Goal: Transaction & Acquisition: Obtain resource

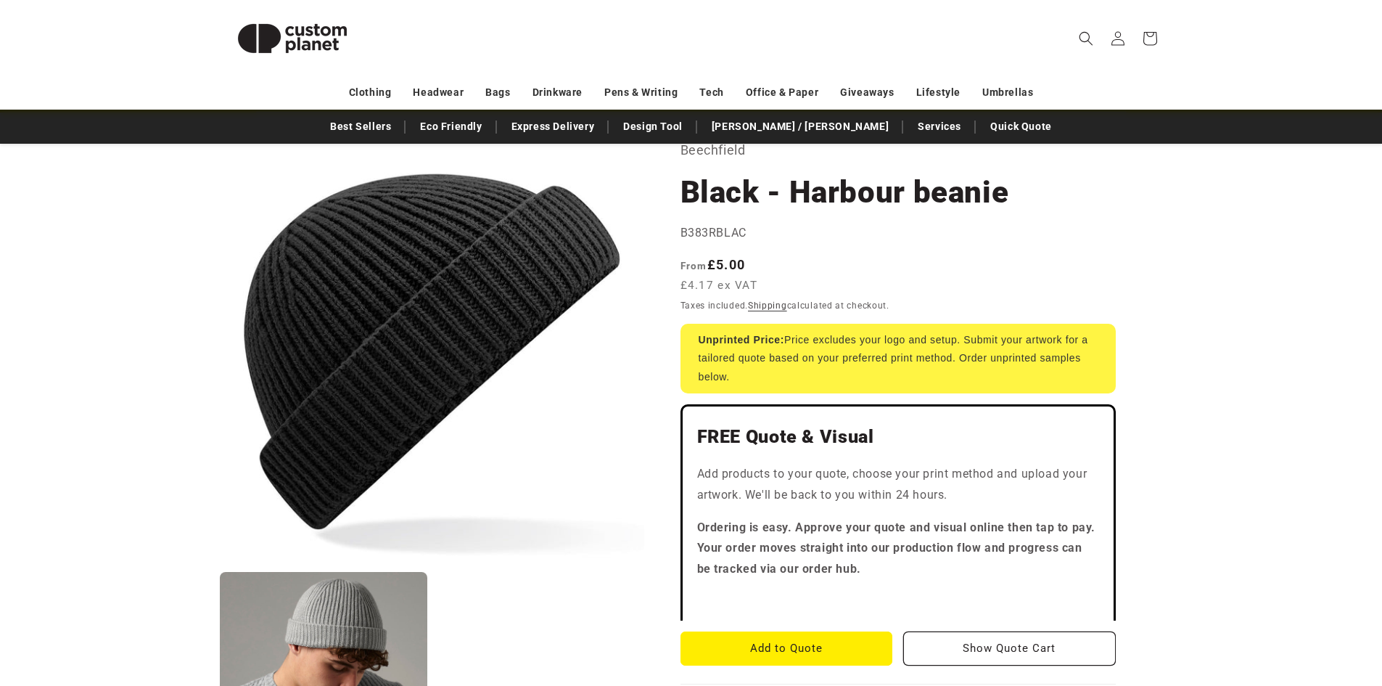
scroll to position [218, 0]
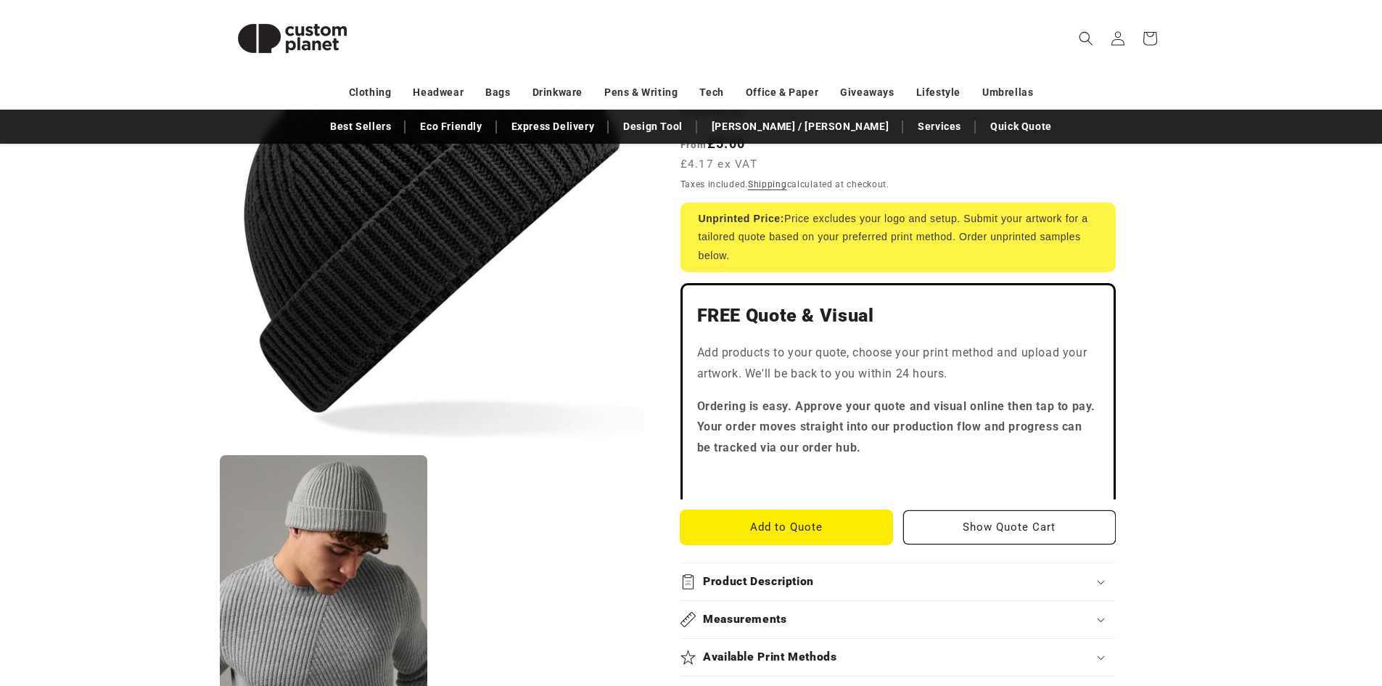
click at [879, 531] on button "Add to Quote" at bounding box center [786, 527] width 213 height 34
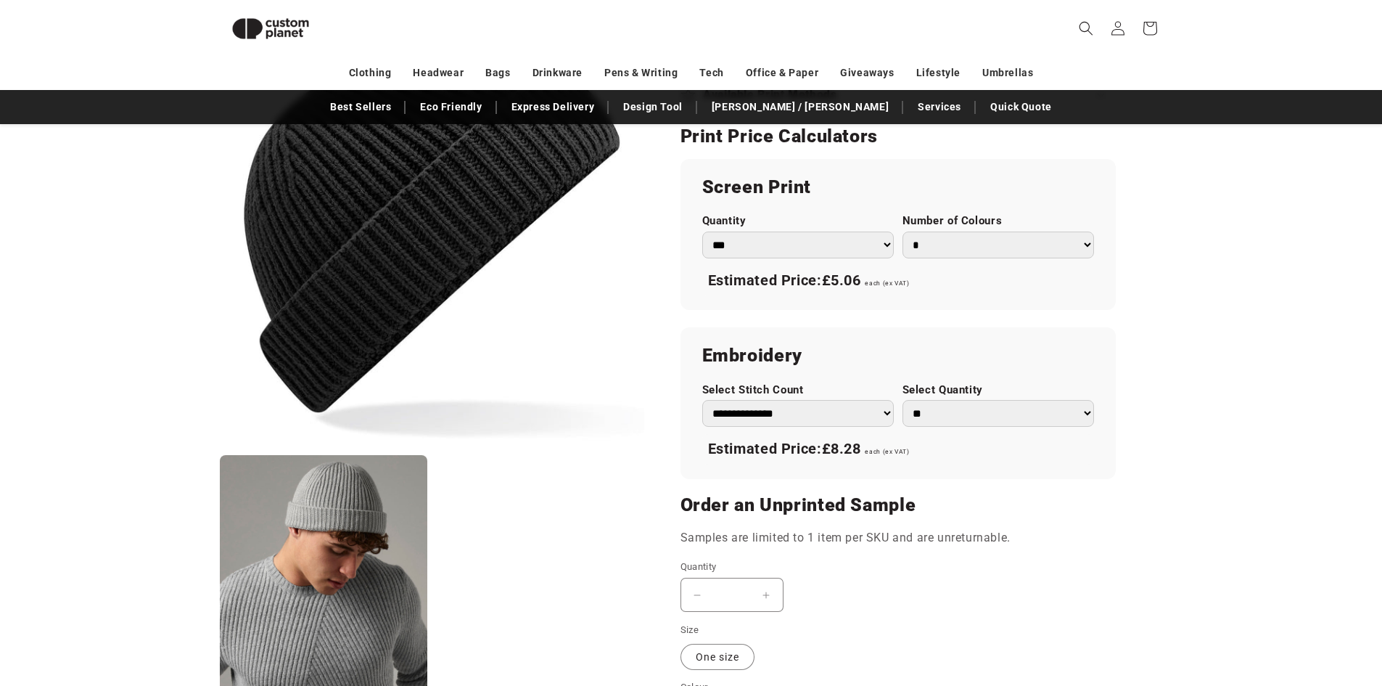
scroll to position [778, 0]
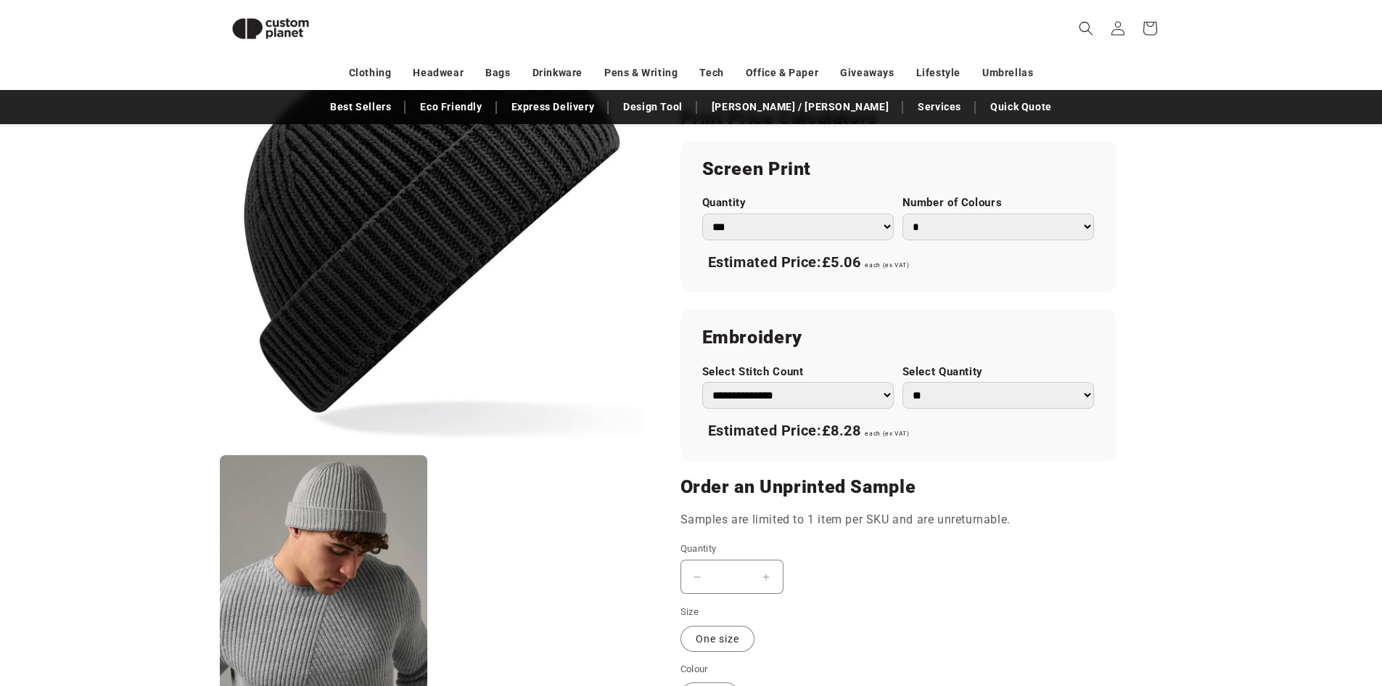
click at [868, 400] on select "**********" at bounding box center [798, 395] width 192 height 27
click at [948, 468] on section "Beechfield Black - Harbour beanie Black - Harbour beanie B383RBLAC Regular pric…" at bounding box center [897, 124] width 435 height 1375
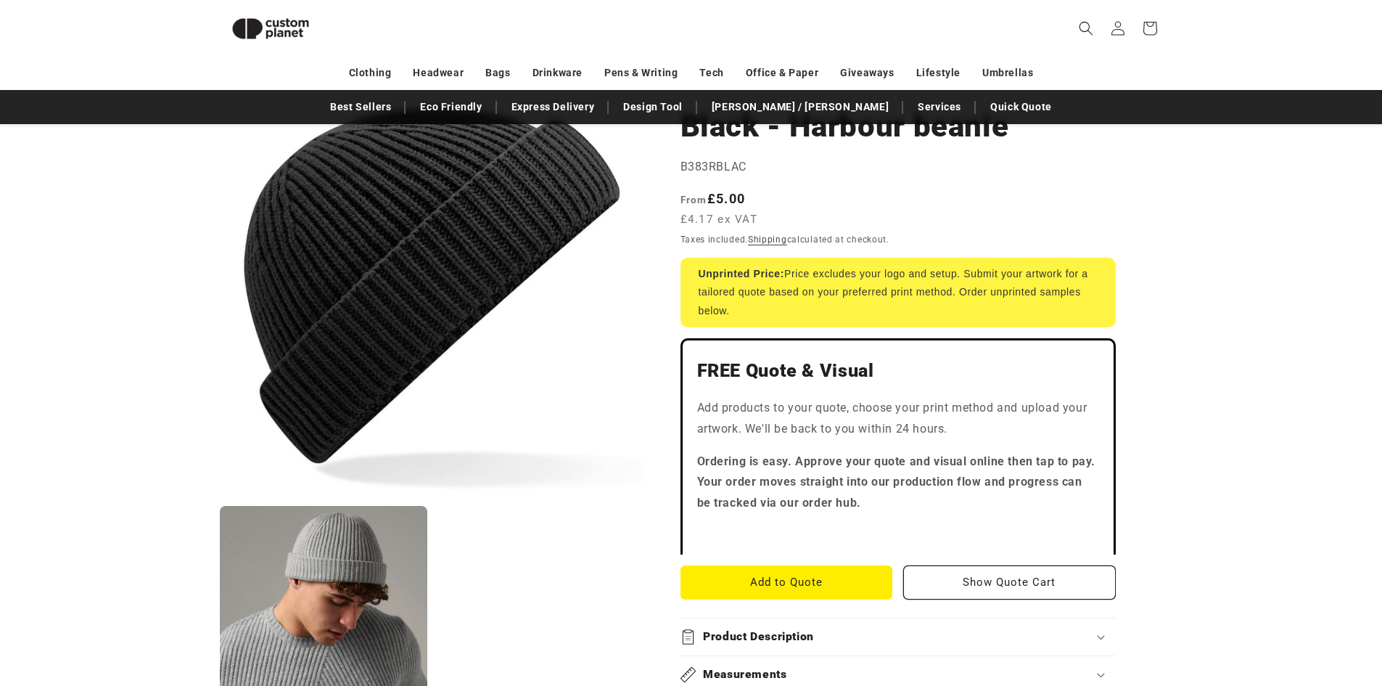
scroll to position [0, 0]
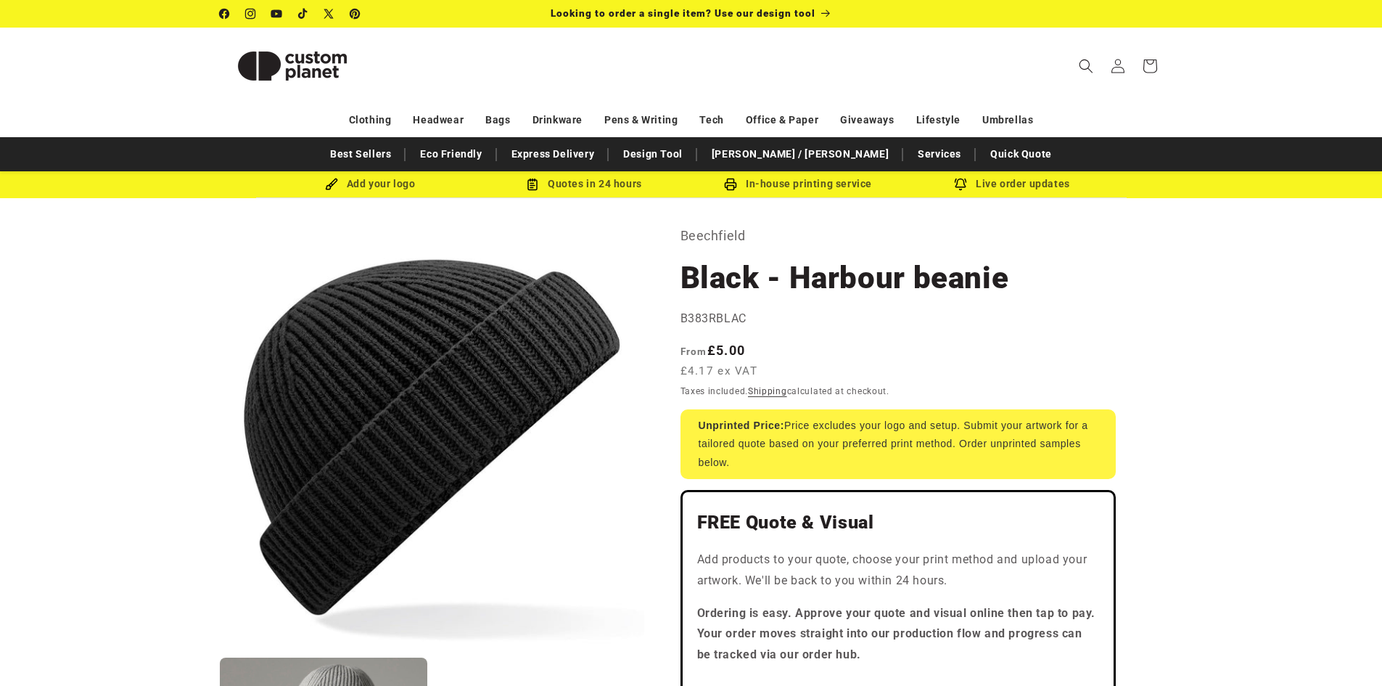
click at [384, 181] on div "Add your logo" at bounding box center [370, 184] width 214 height 18
click at [332, 186] on img at bounding box center [331, 184] width 13 height 13
click at [359, 186] on div "Add your logo" at bounding box center [370, 184] width 214 height 18
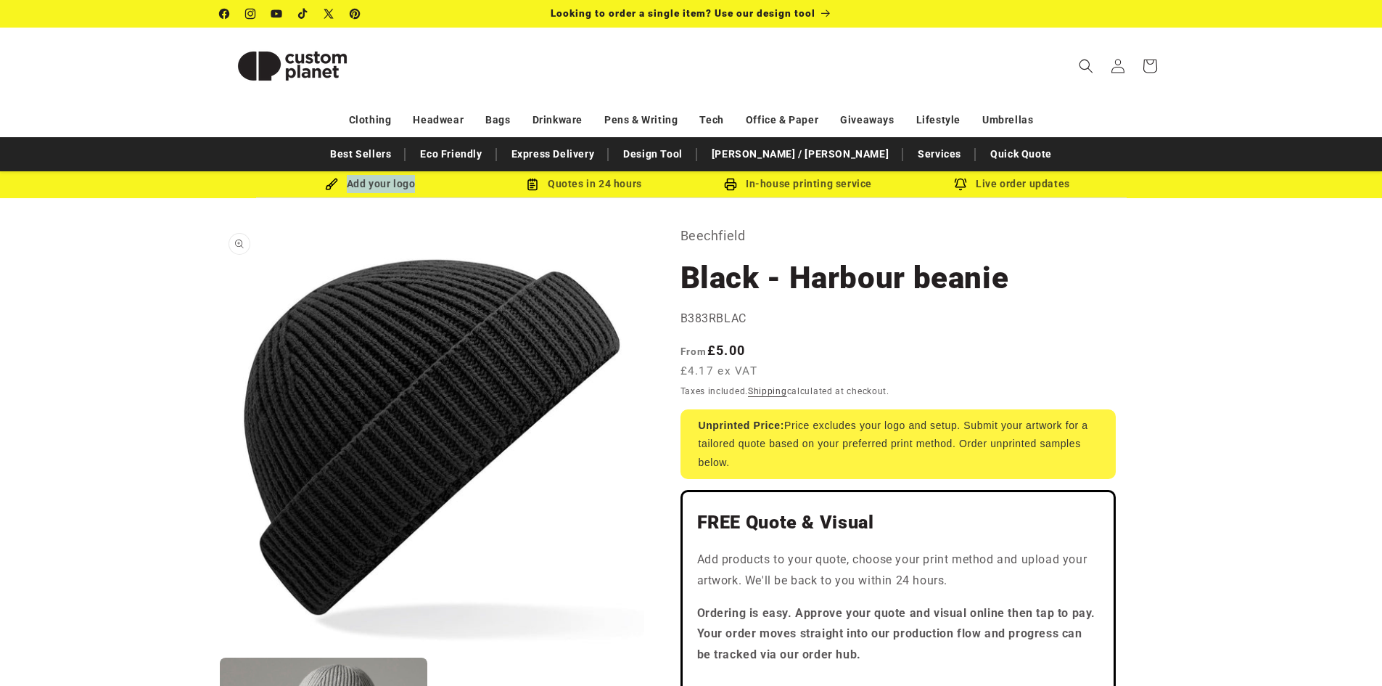
click at [220, 649] on button "Open media 1 in modal" at bounding box center [220, 649] width 0 height 0
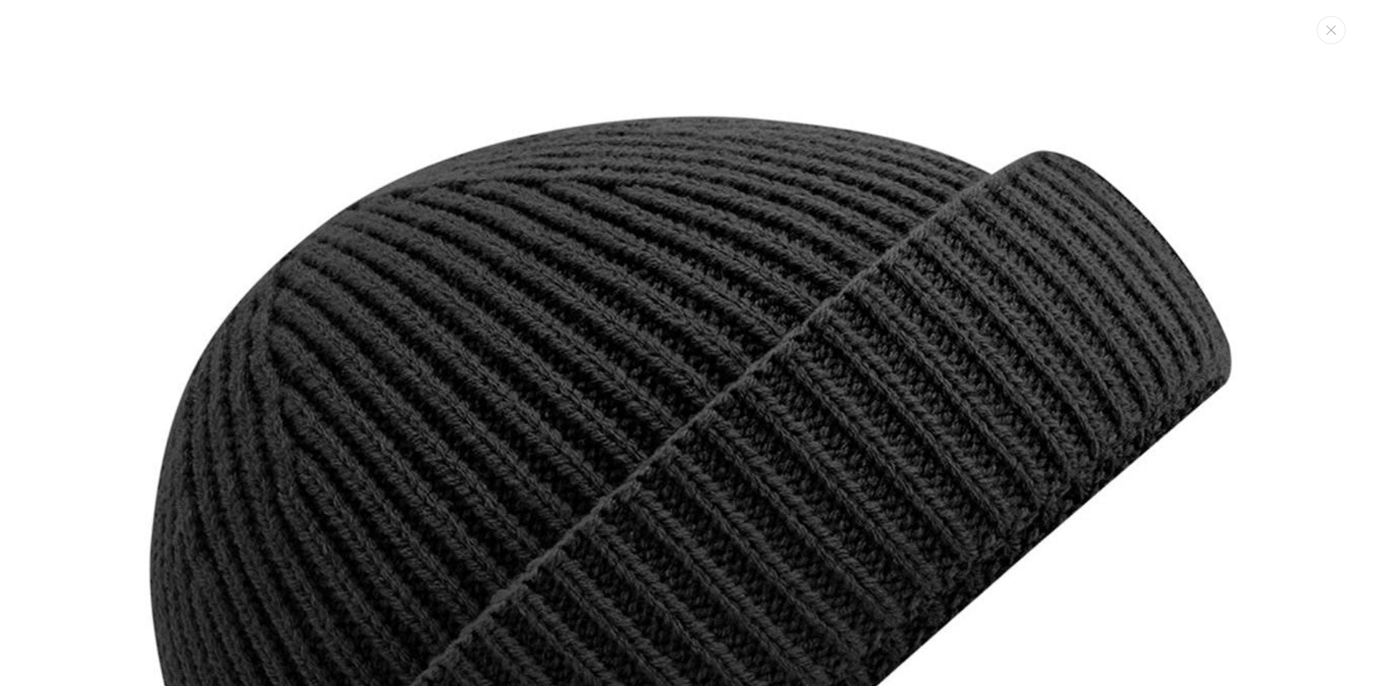
scroll to position [15, 0]
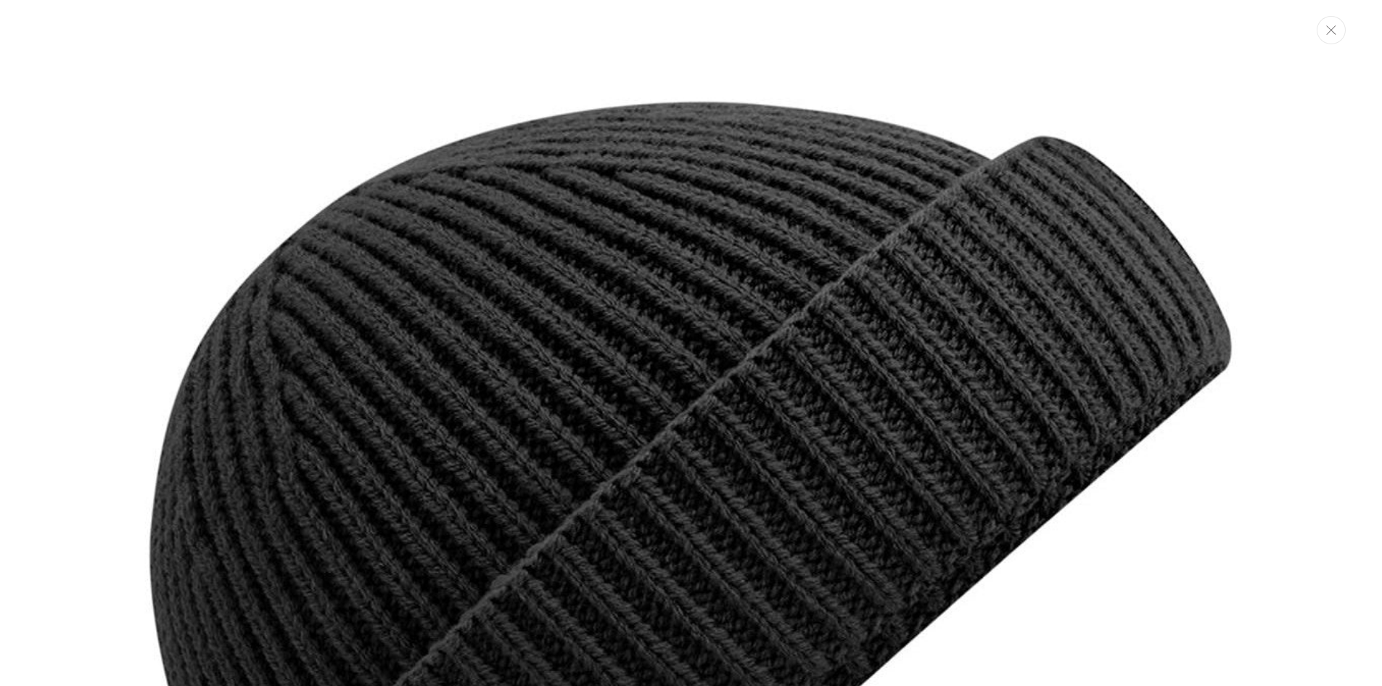
click at [1325, 39] on button "Close" at bounding box center [1331, 30] width 29 height 28
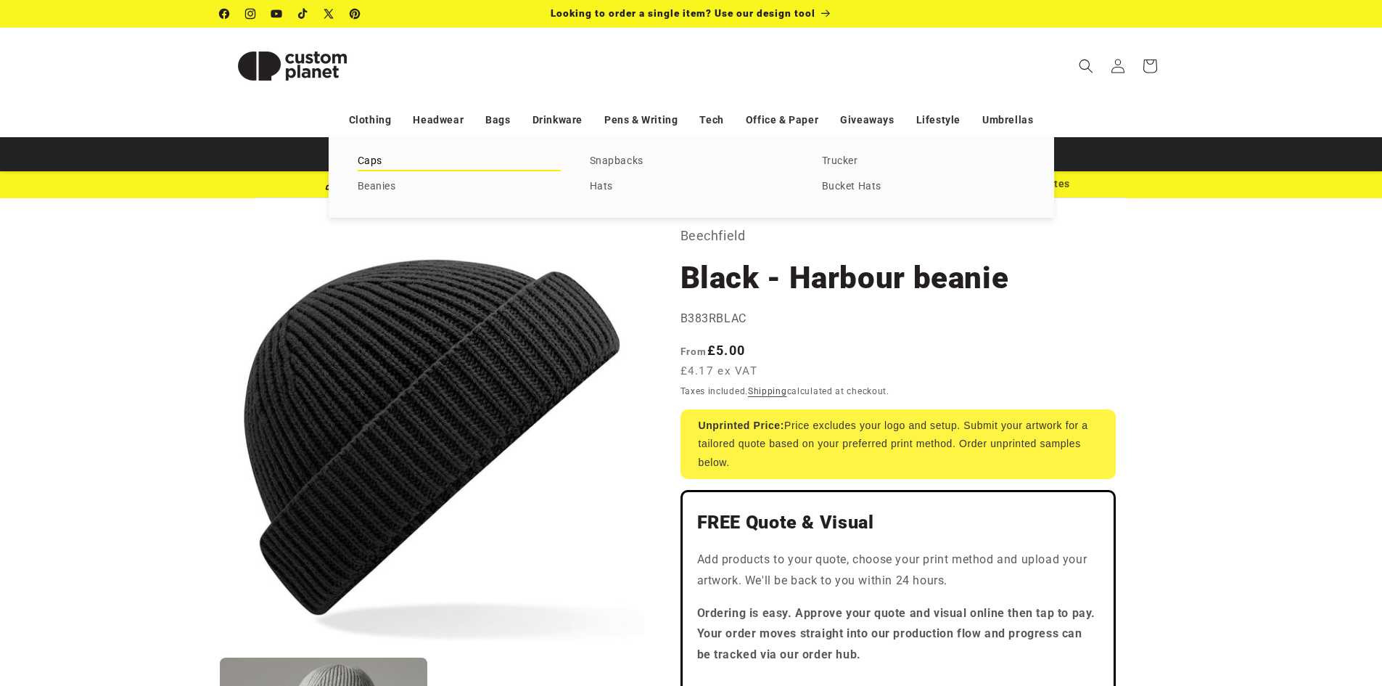
click at [381, 158] on link "Caps" at bounding box center [459, 162] width 203 height 20
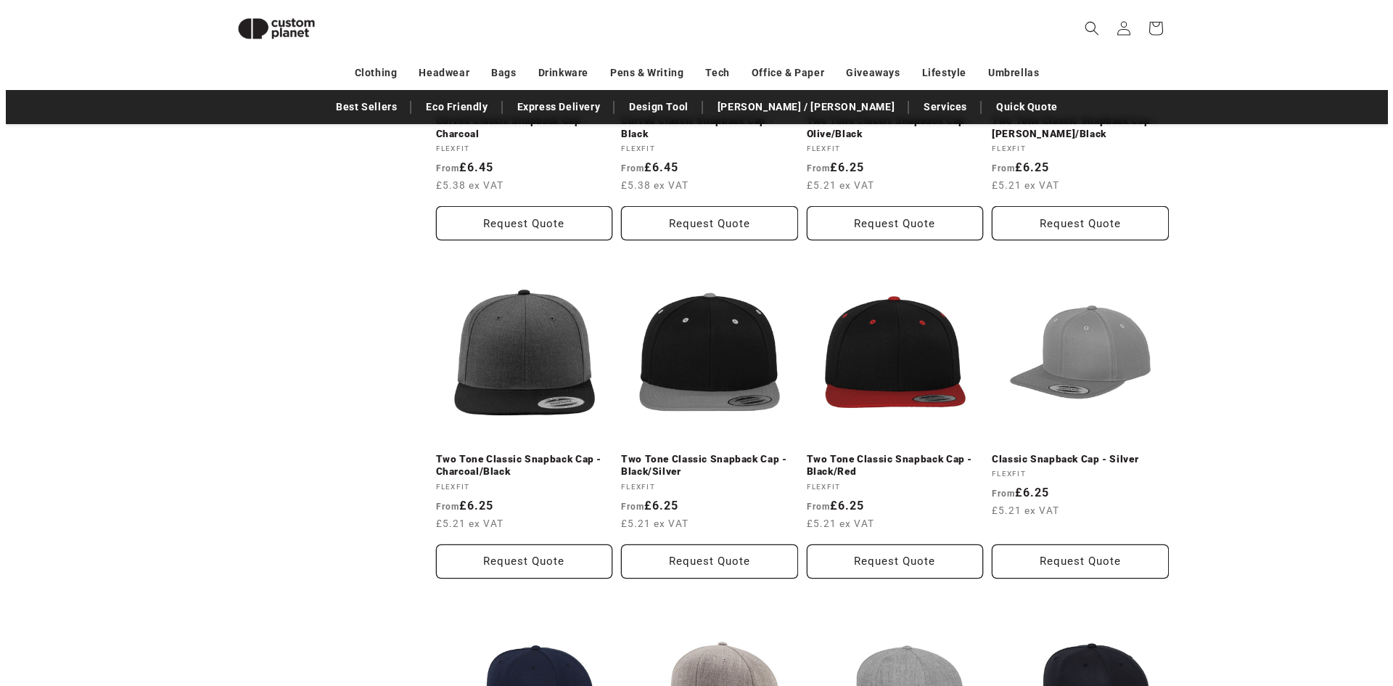
scroll to position [996, 0]
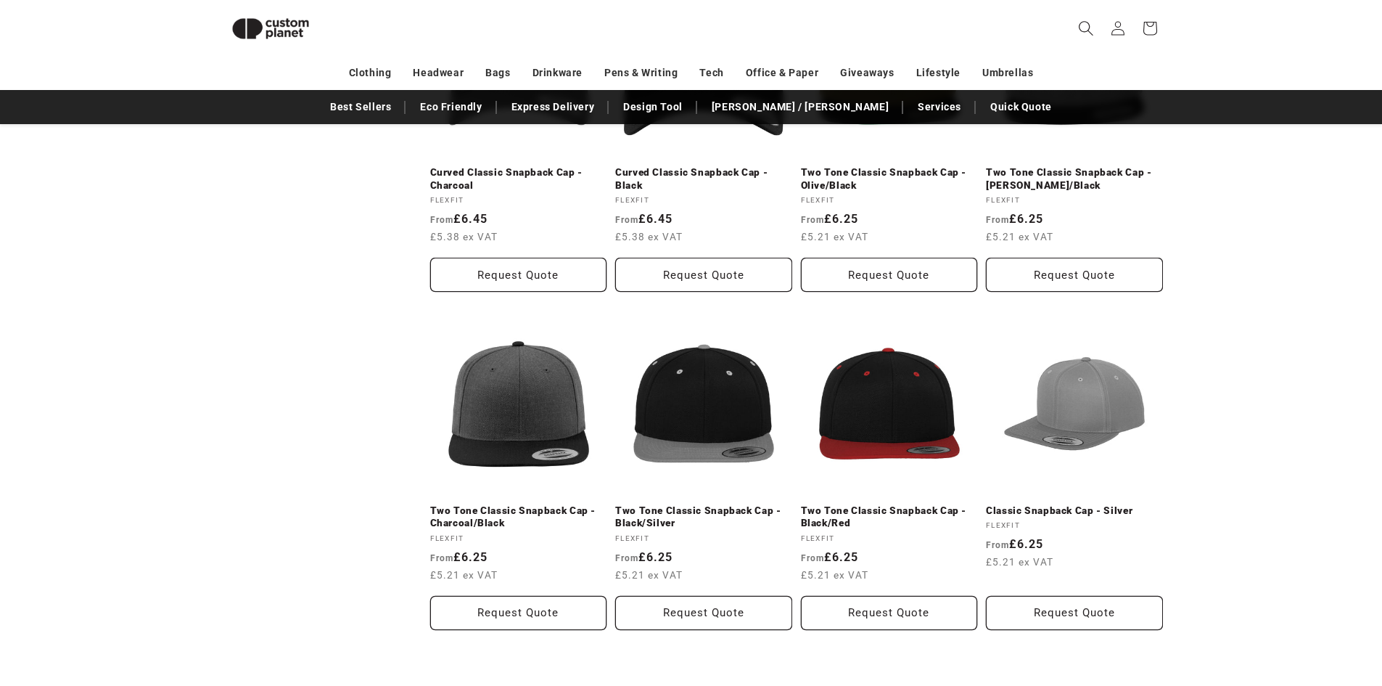
click at [1085, 28] on icon "Search" at bounding box center [1085, 27] width 15 height 15
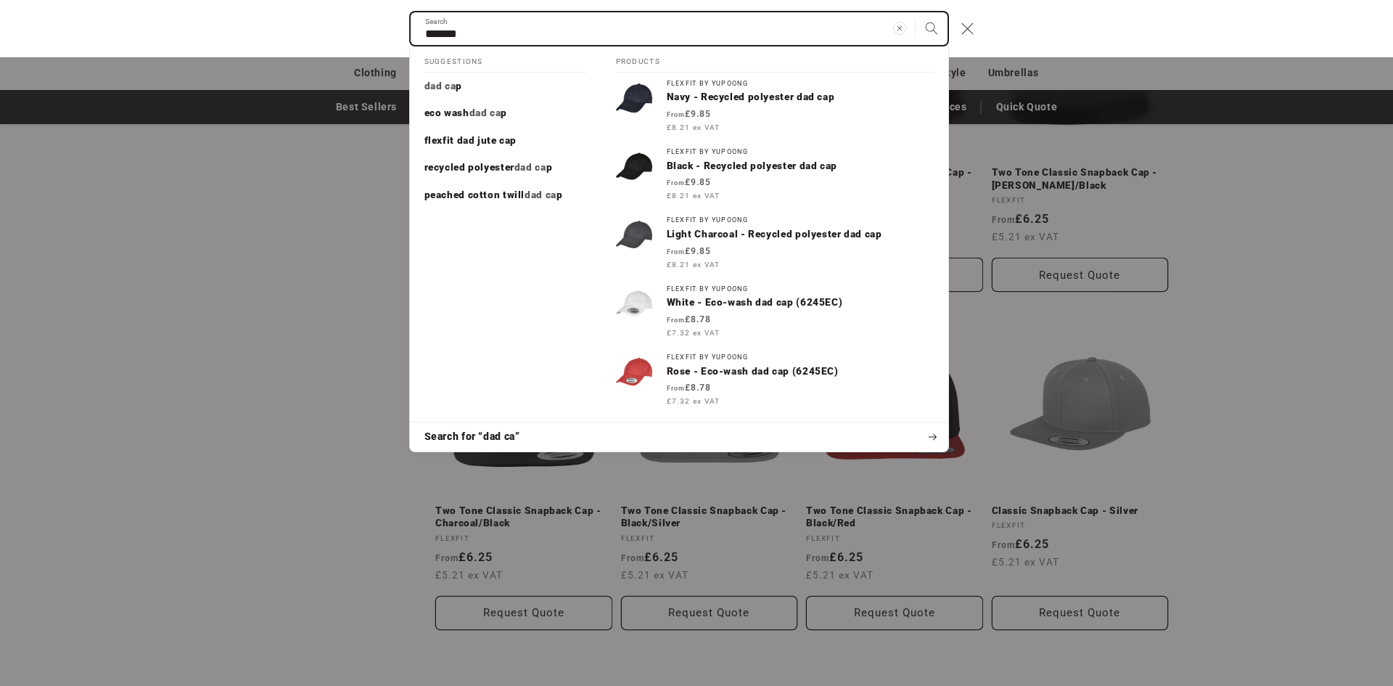
type input "*******"
click at [915, 12] on button "Search" at bounding box center [931, 28] width 32 height 32
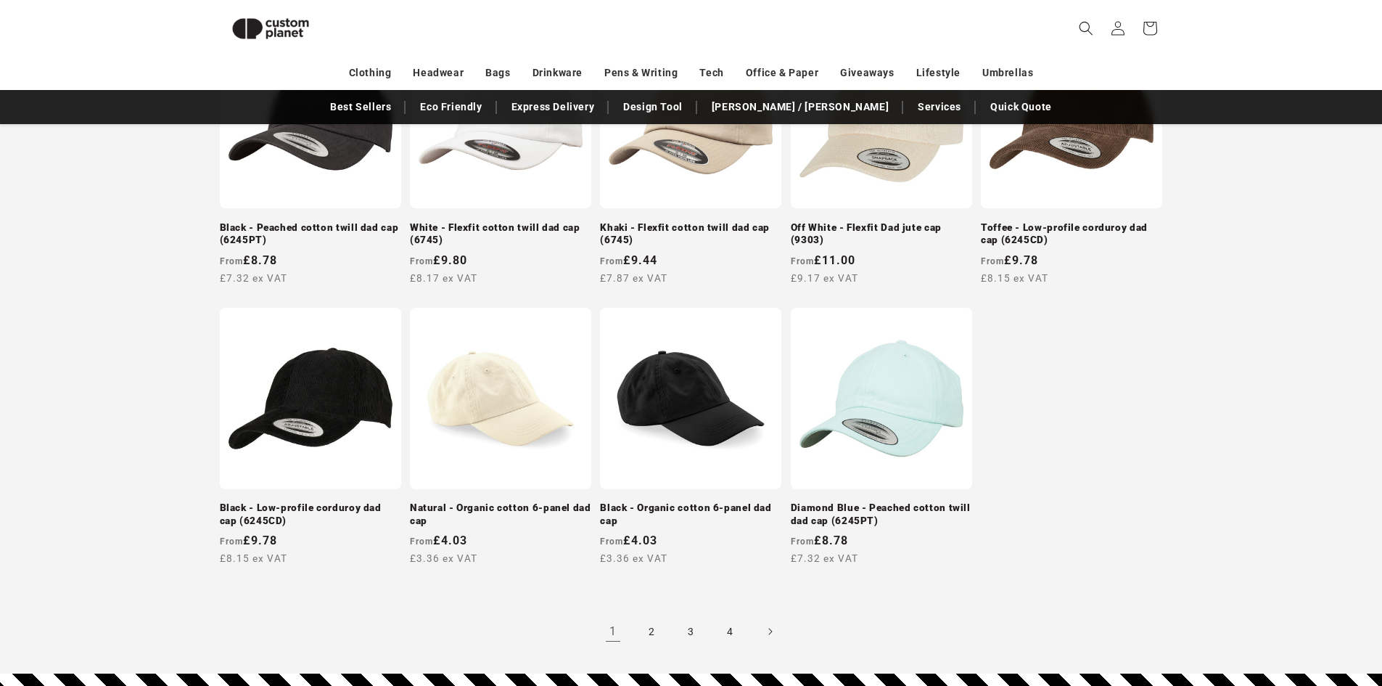
scroll to position [1286, 0]
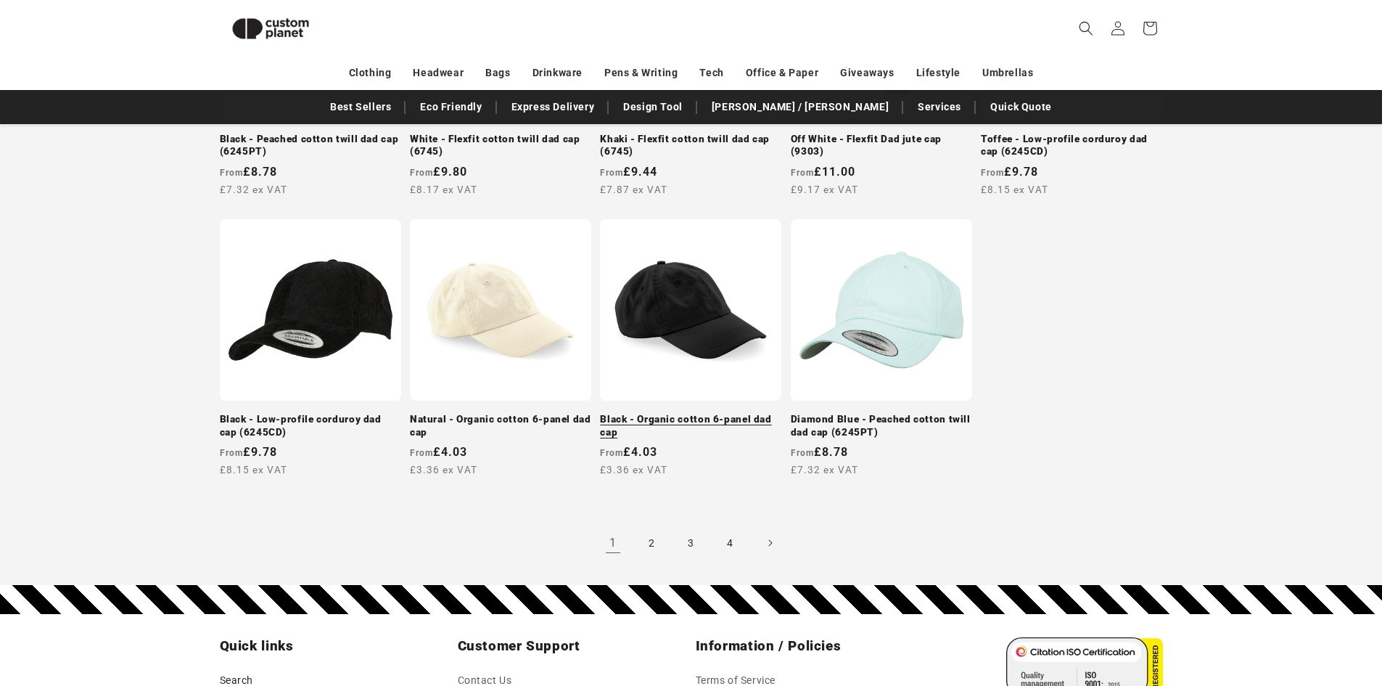
click at [717, 413] on link "Black - Organic cotton 6-panel dad cap" at bounding box center [690, 425] width 181 height 25
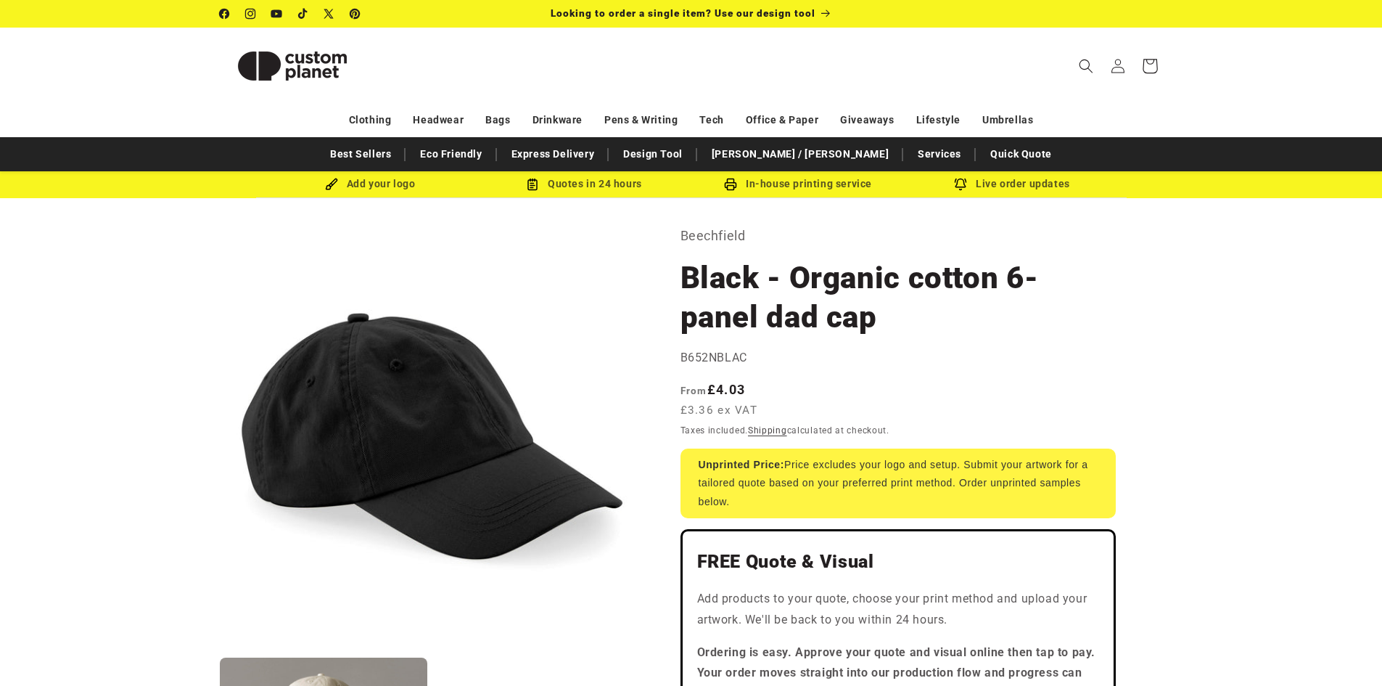
click at [1148, 76] on icon at bounding box center [1149, 66] width 34 height 34
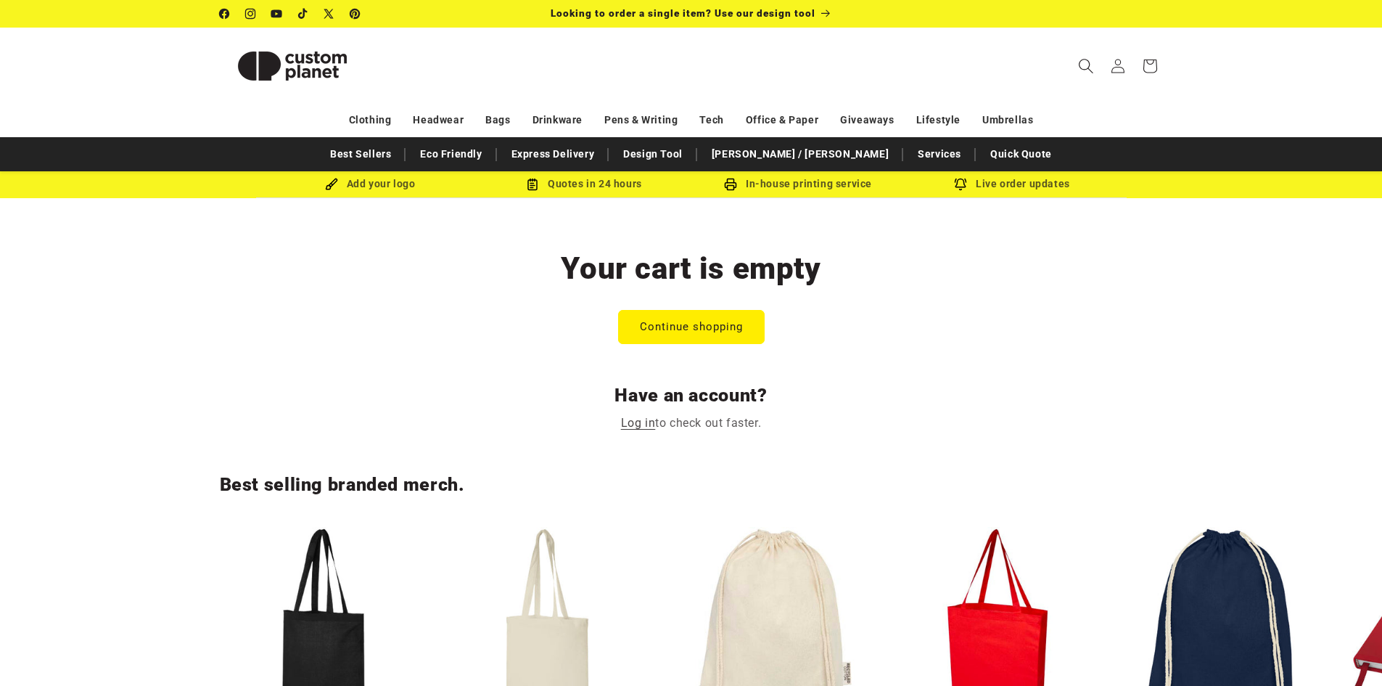
click at [1080, 66] on icon "Search" at bounding box center [1085, 65] width 15 height 15
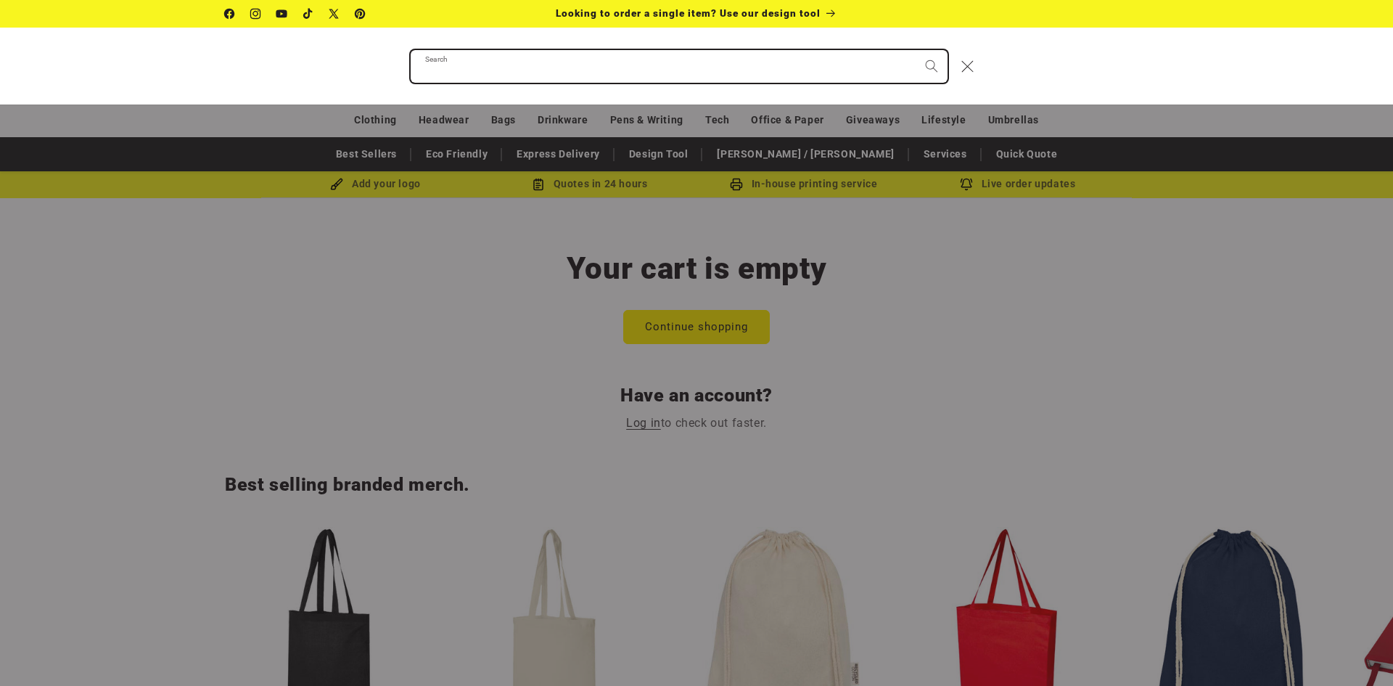
paste input "*****"
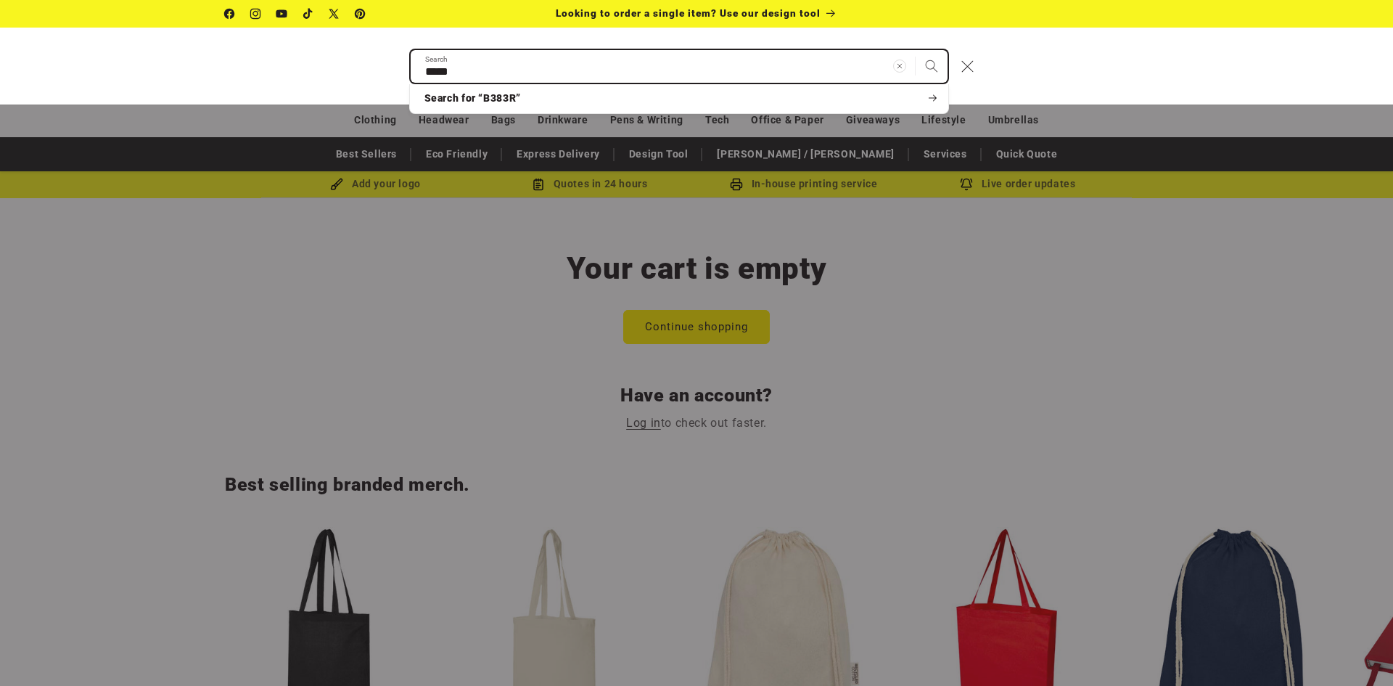
type input "*****"
click at [915, 50] on button "Search" at bounding box center [931, 66] width 32 height 32
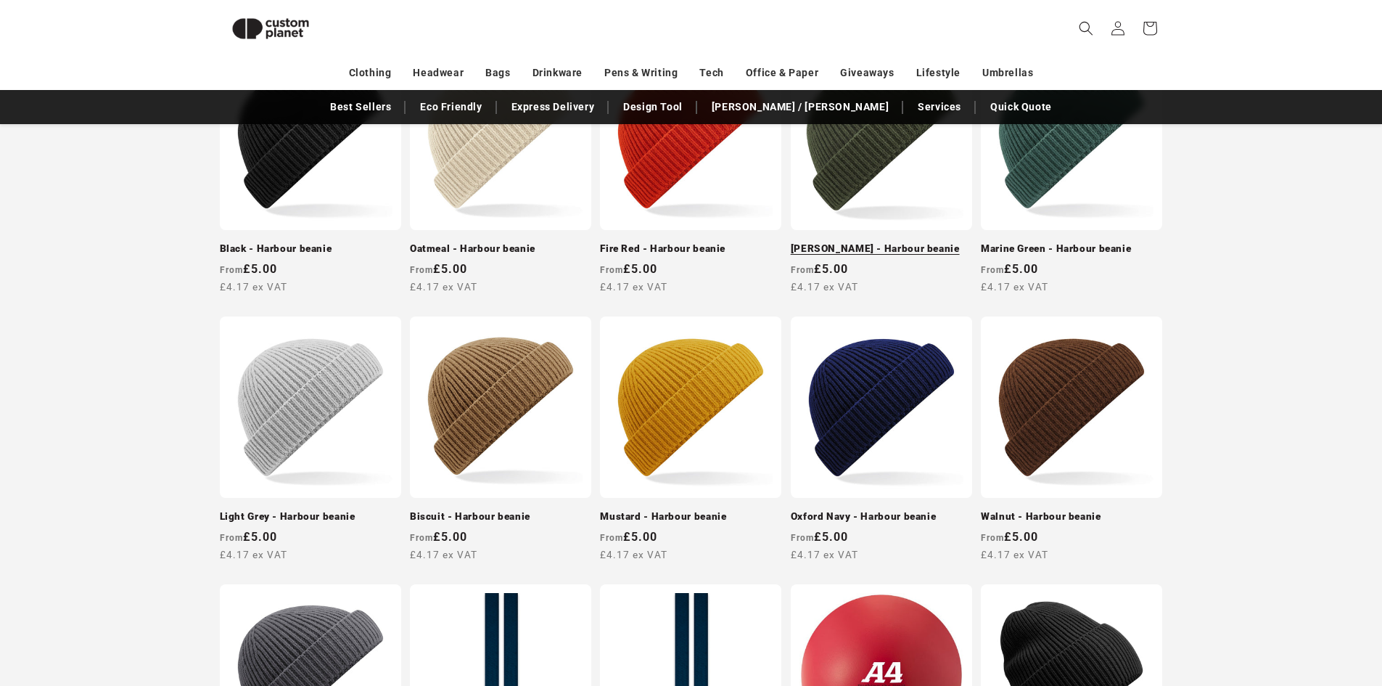
scroll to position [143, 0]
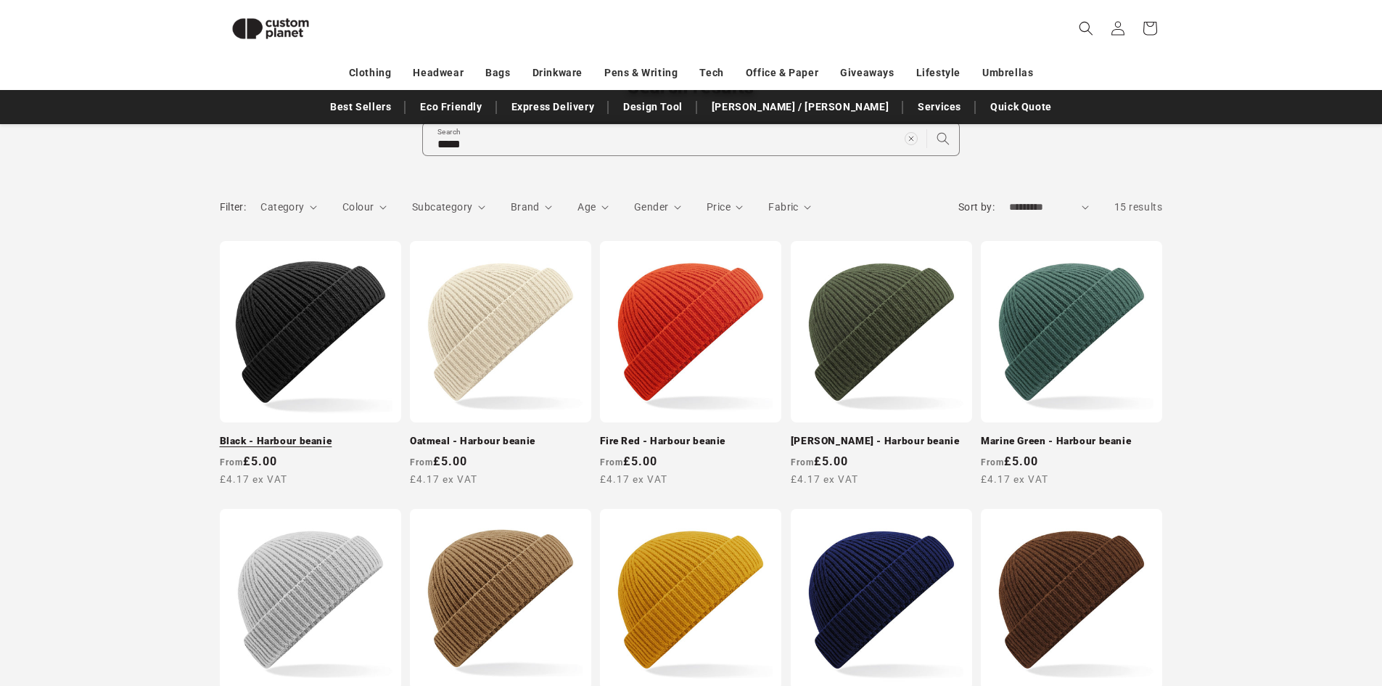
click at [342, 435] on link "Black - Harbour beanie" at bounding box center [310, 441] width 181 height 13
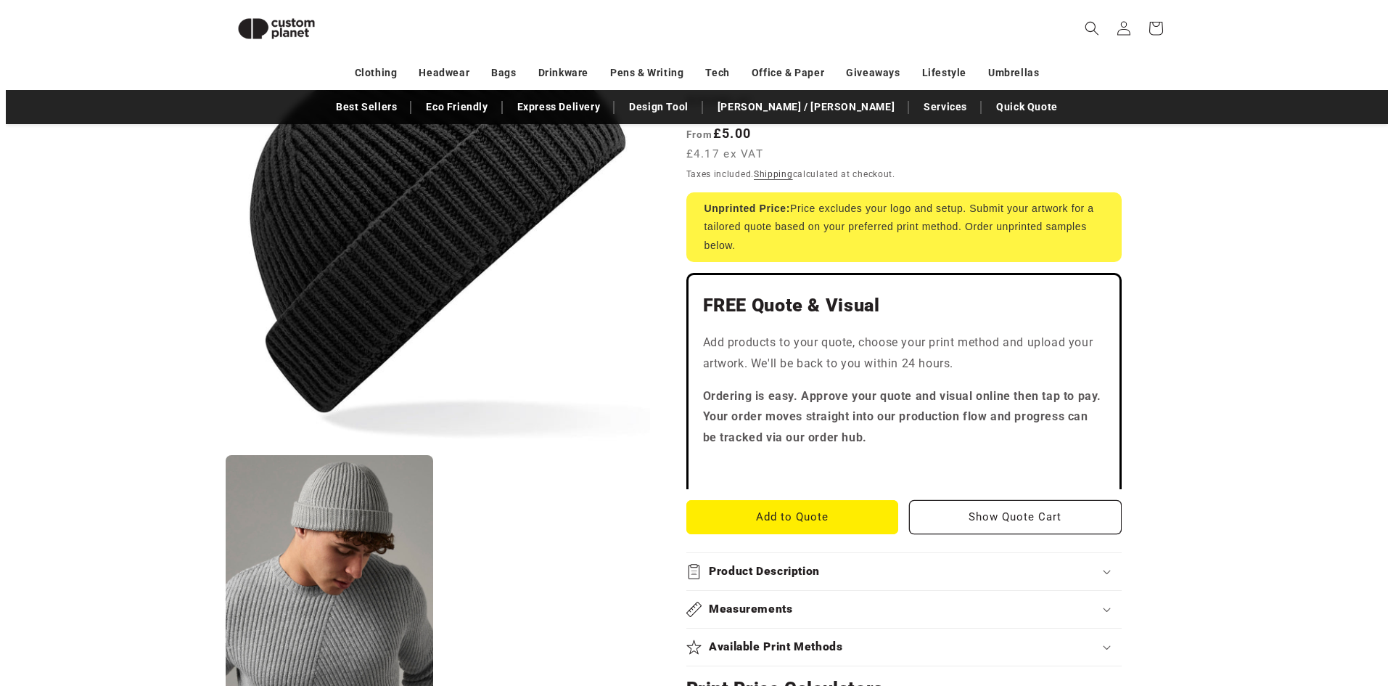
scroll to position [199, 0]
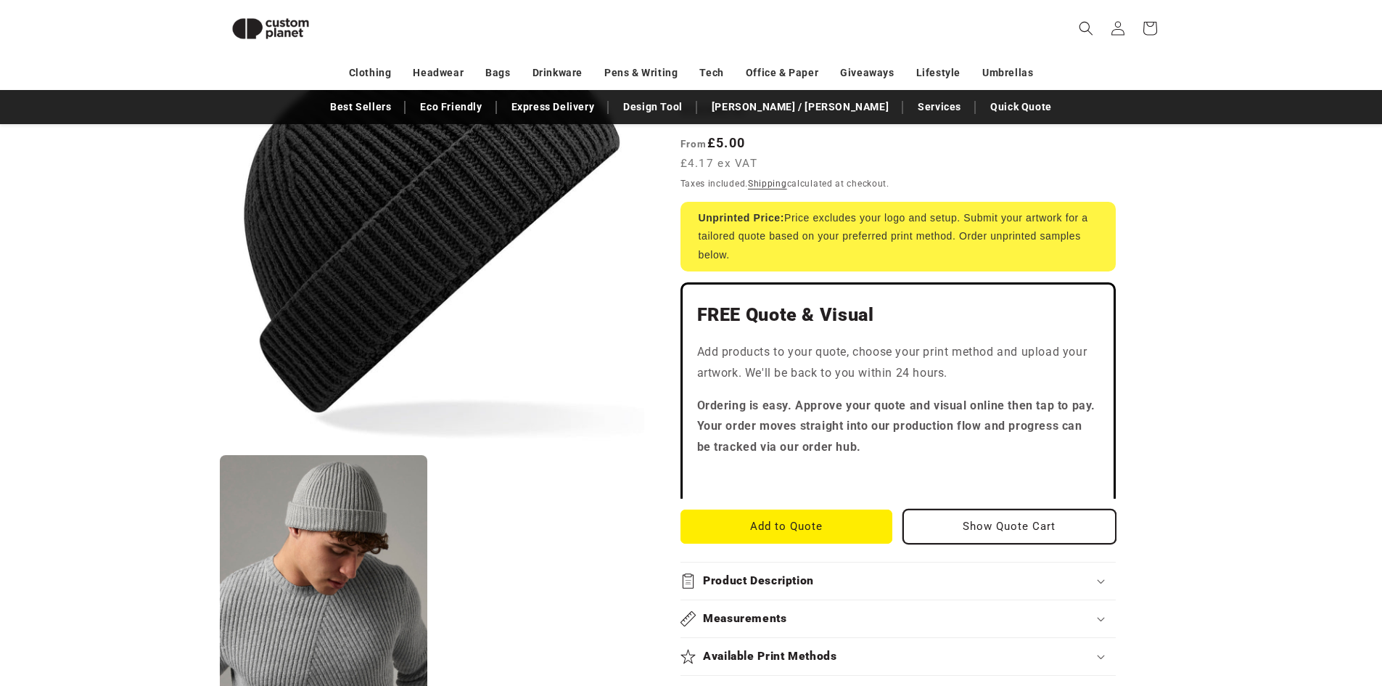
click at [979, 521] on button "Show Quote Cart" at bounding box center [1009, 526] width 213 height 34
